Goal: Task Accomplishment & Management: Manage account settings

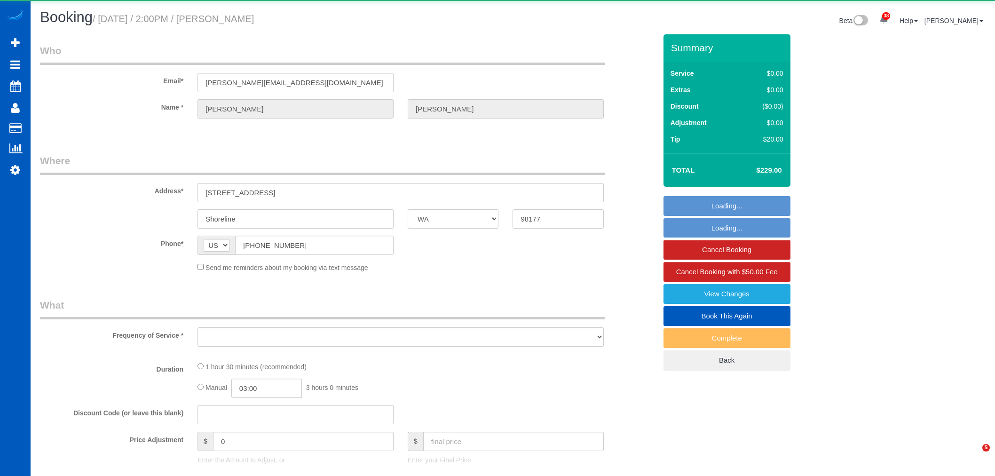
select select "WA"
select select "object:60889"
select select "string:fspay-56a54d43-c384-432c-90dd-24322384408e"
select select "199"
select select "spot312"
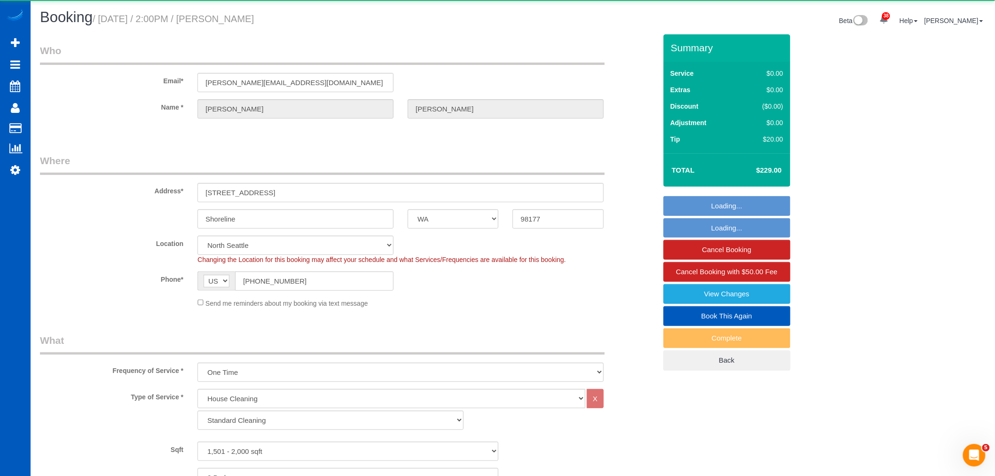
select select "1501"
select select "2"
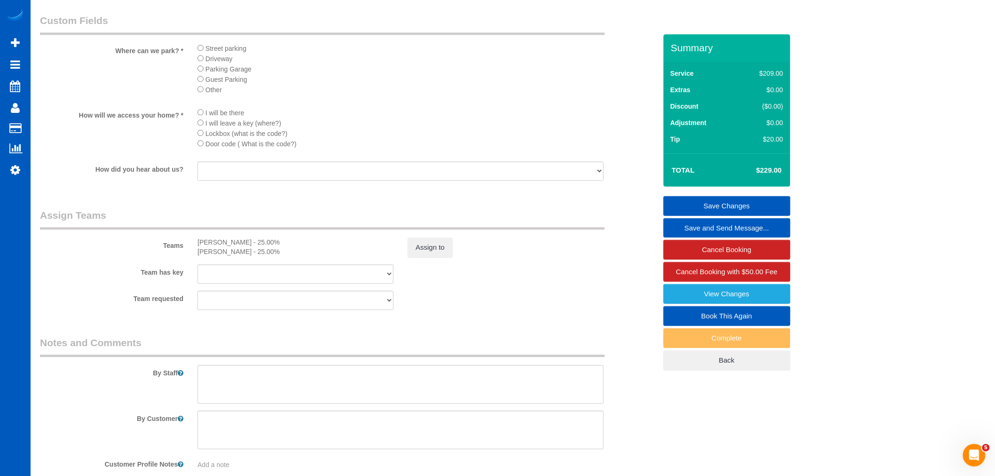
scroll to position [893, 0]
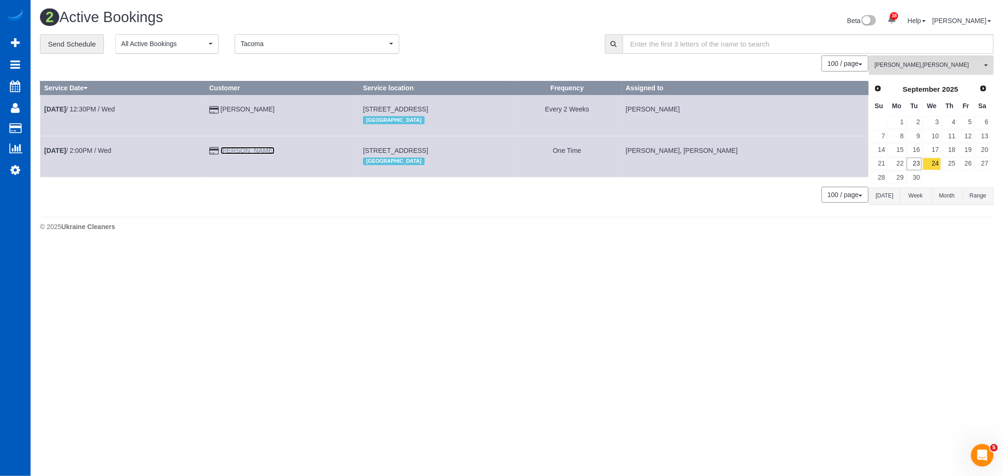
click at [247, 151] on link "[PERSON_NAME]" at bounding box center [248, 151] width 54 height 8
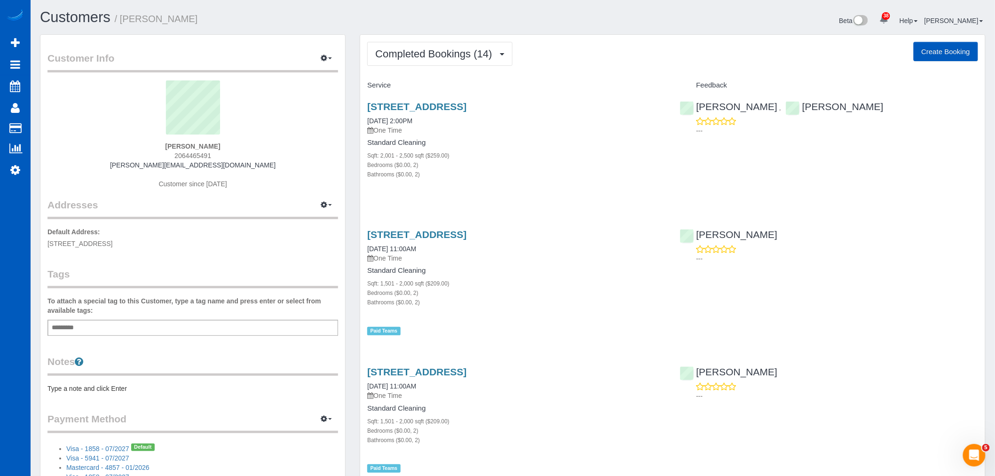
drag, startPoint x: 429, startPoint y: 74, endPoint x: 420, endPoint y: 47, distance: 28.6
click at [420, 47] on button "Completed Bookings (14)" at bounding box center [439, 54] width 145 height 24
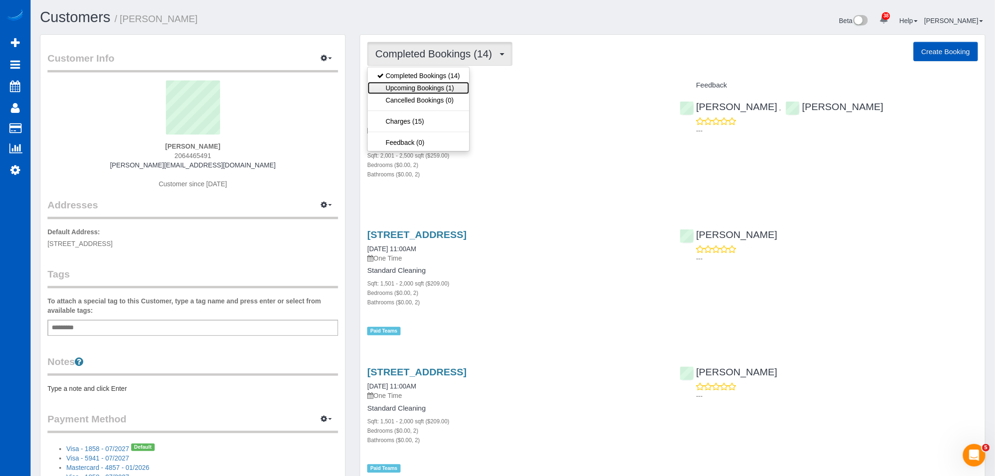
click at [411, 87] on link "Upcoming Bookings (1)" at bounding box center [419, 88] width 102 height 12
